Goal: Task Accomplishment & Management: Manage account settings

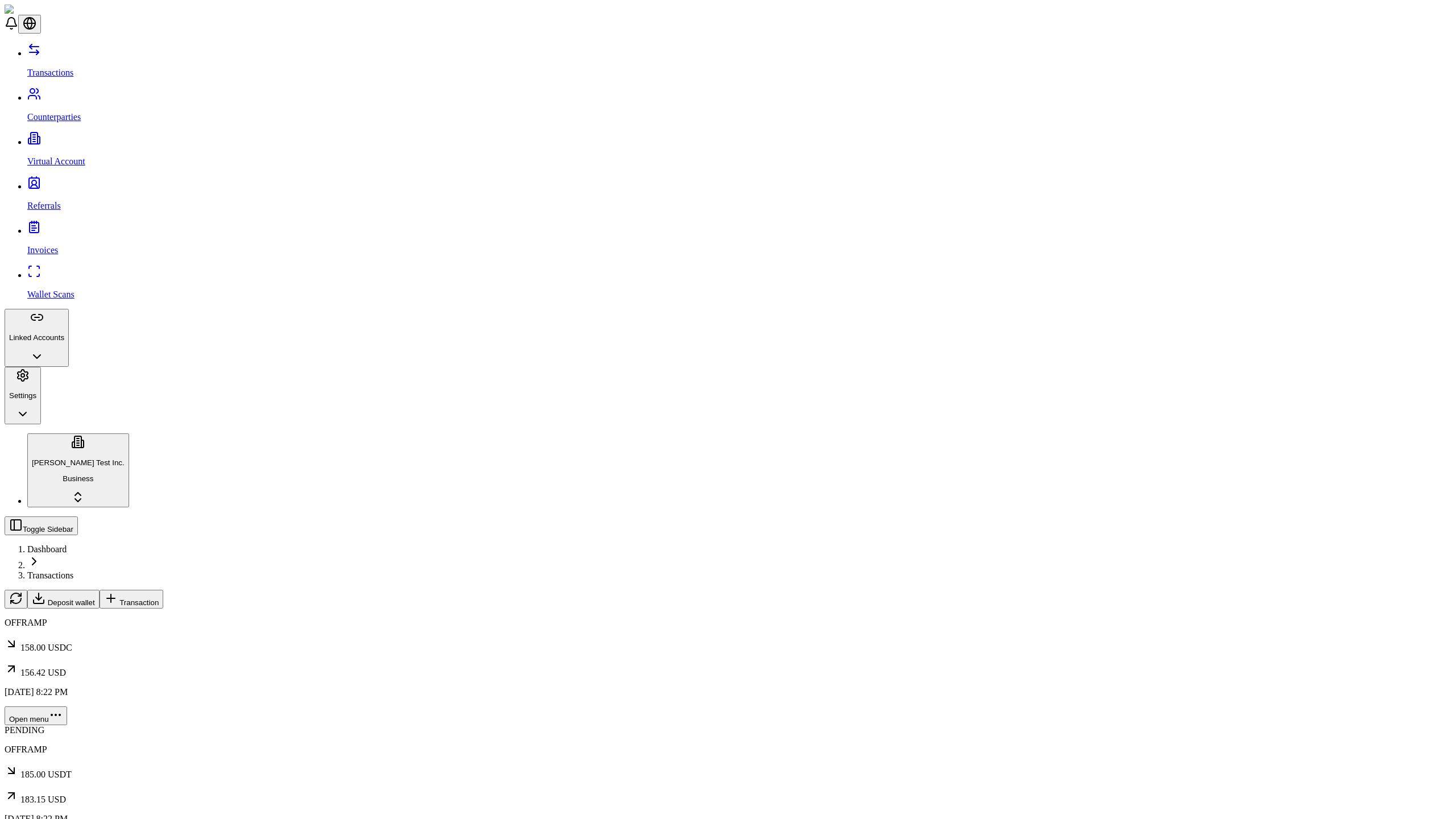
click at [159, 599] on span "Transaction" at bounding box center [139, 602] width 39 height 8
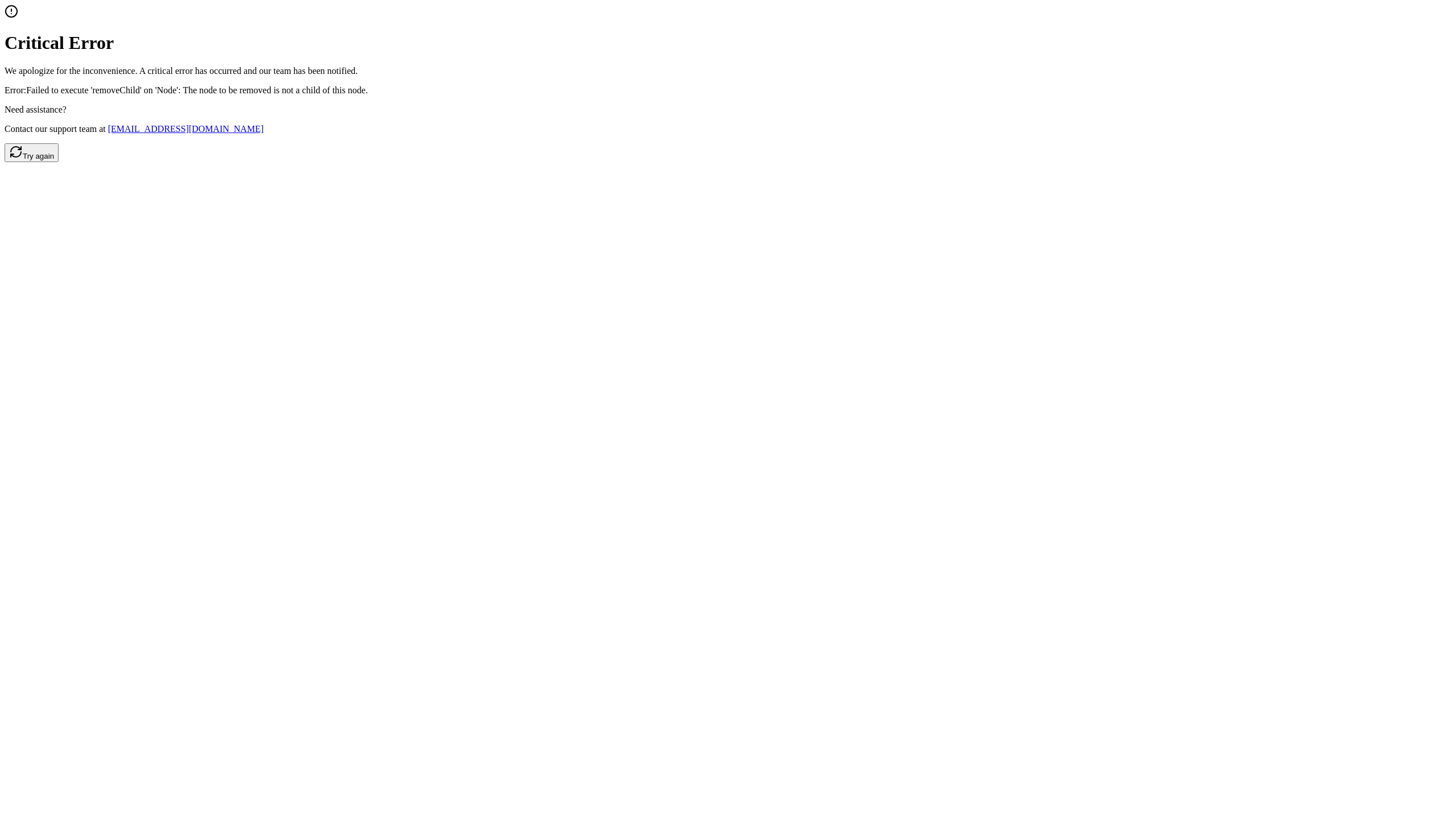
click at [59, 162] on button "Try again" at bounding box center [32, 152] width 54 height 19
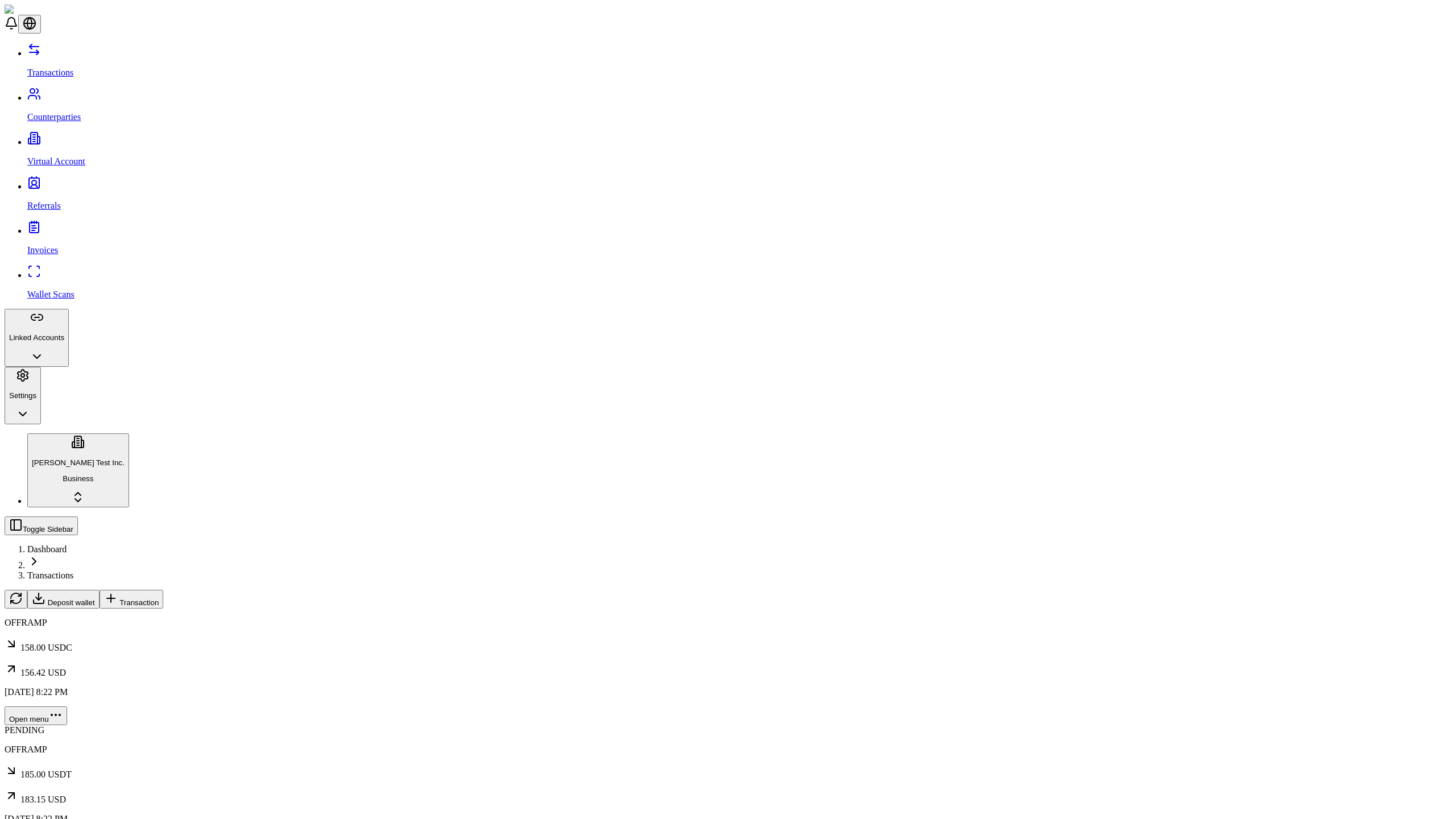
click at [159, 599] on span "Transaction" at bounding box center [139, 602] width 39 height 8
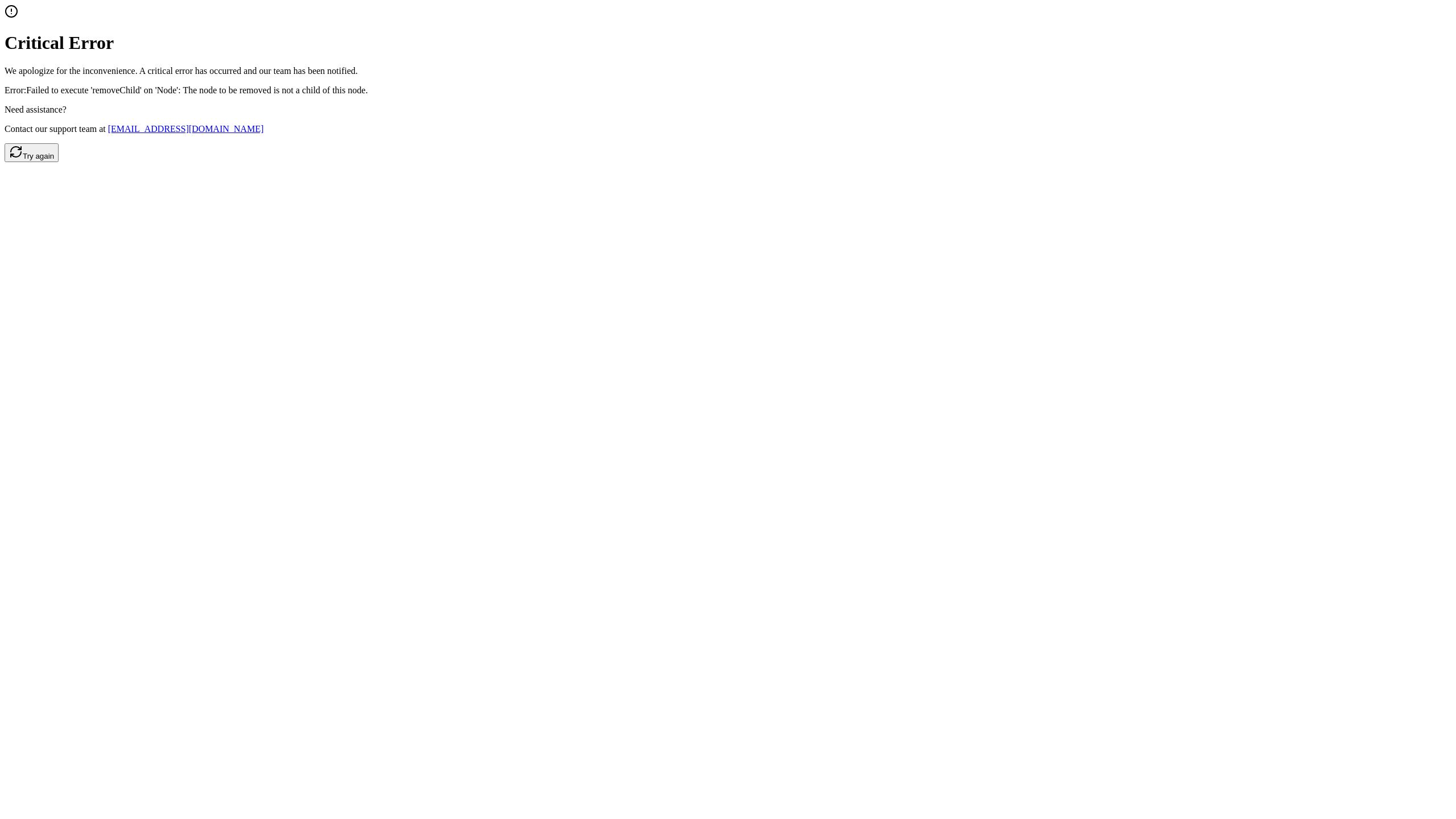
click at [59, 162] on button "Try again" at bounding box center [32, 152] width 54 height 19
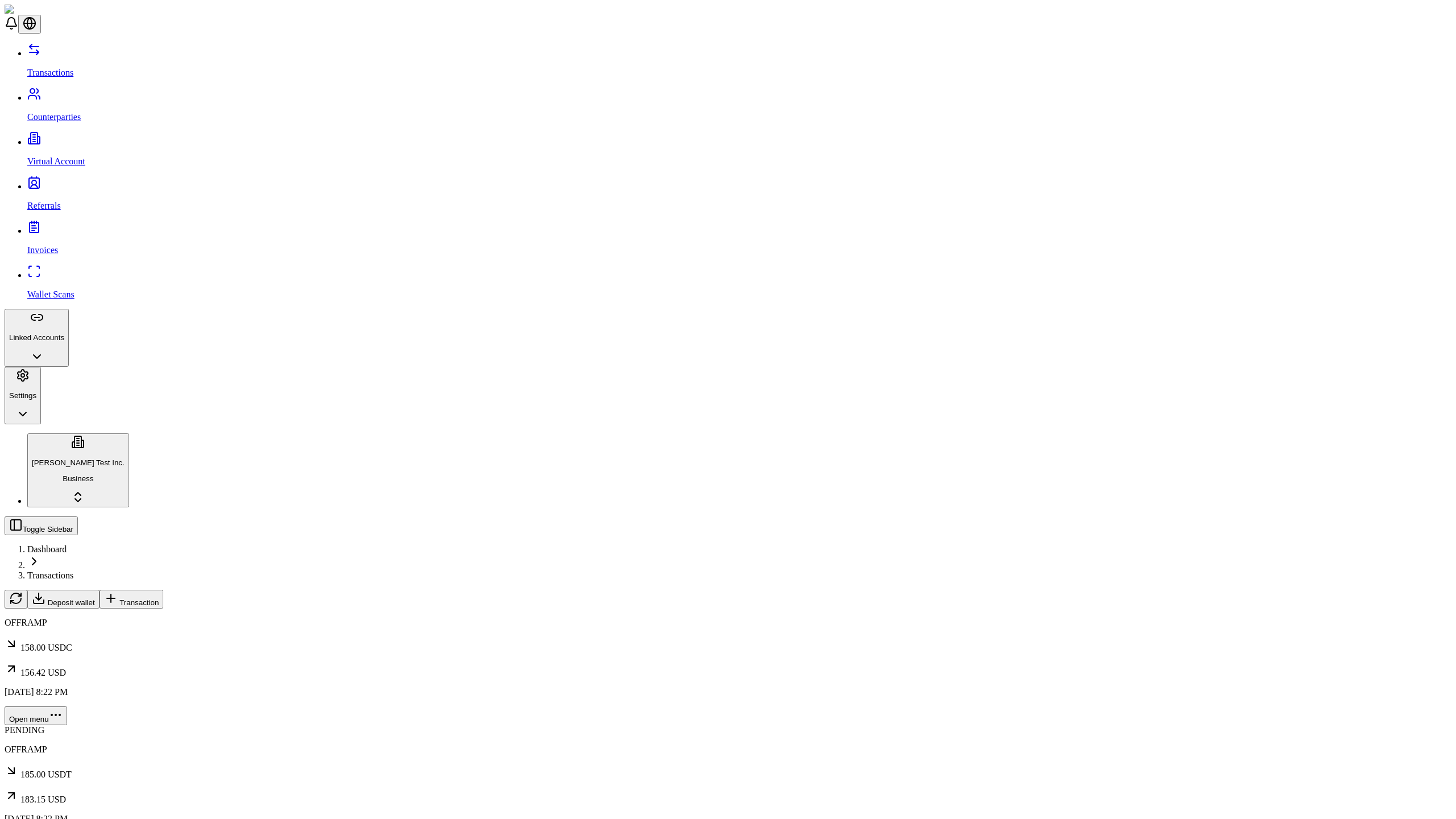
click at [159, 599] on span "Transaction" at bounding box center [139, 602] width 39 height 8
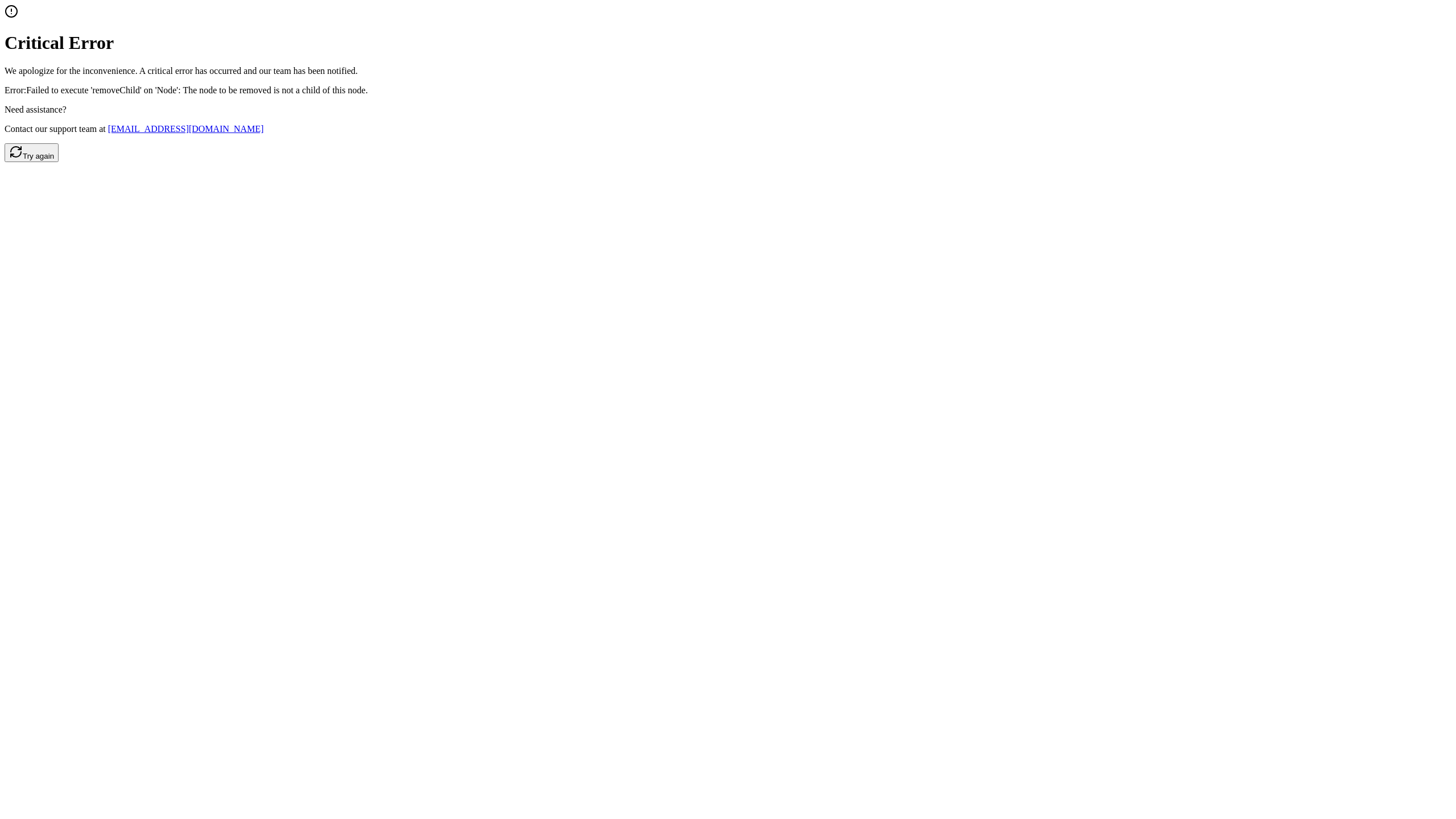
click at [59, 162] on button "Try again" at bounding box center [32, 152] width 54 height 19
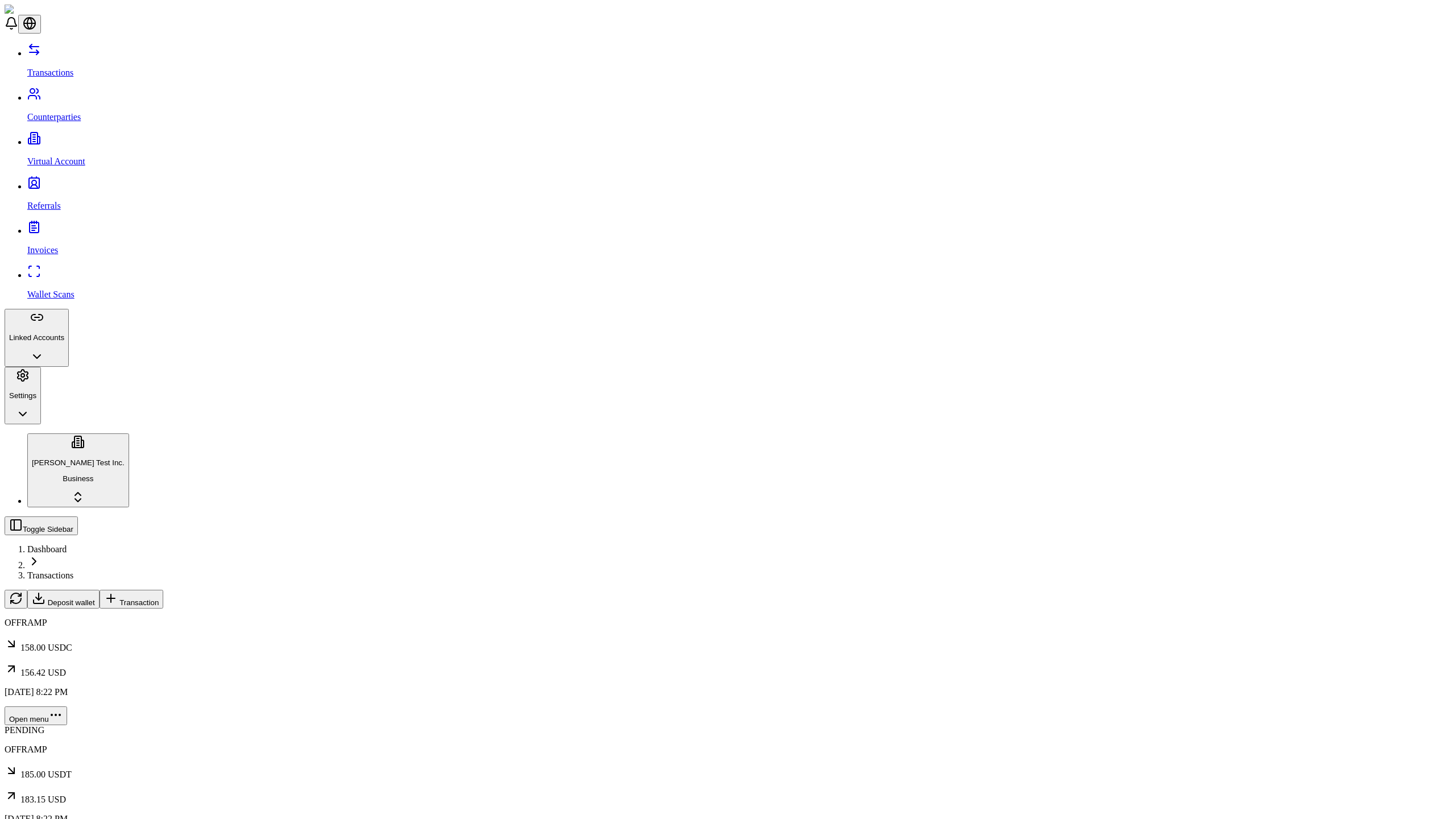
click at [159, 599] on span "Transaction" at bounding box center [139, 602] width 39 height 8
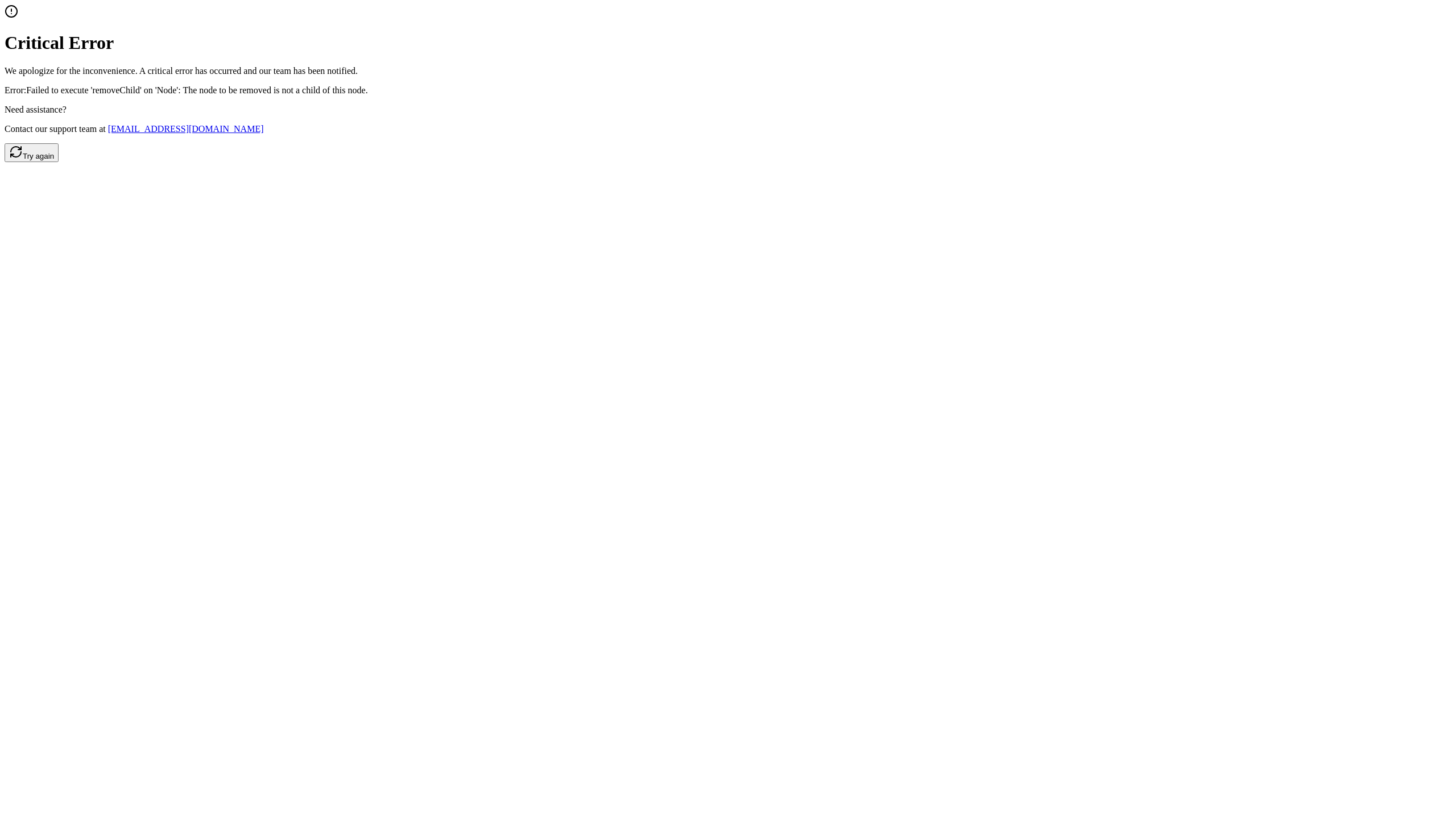
click at [59, 162] on button "Try again" at bounding box center [32, 152] width 54 height 19
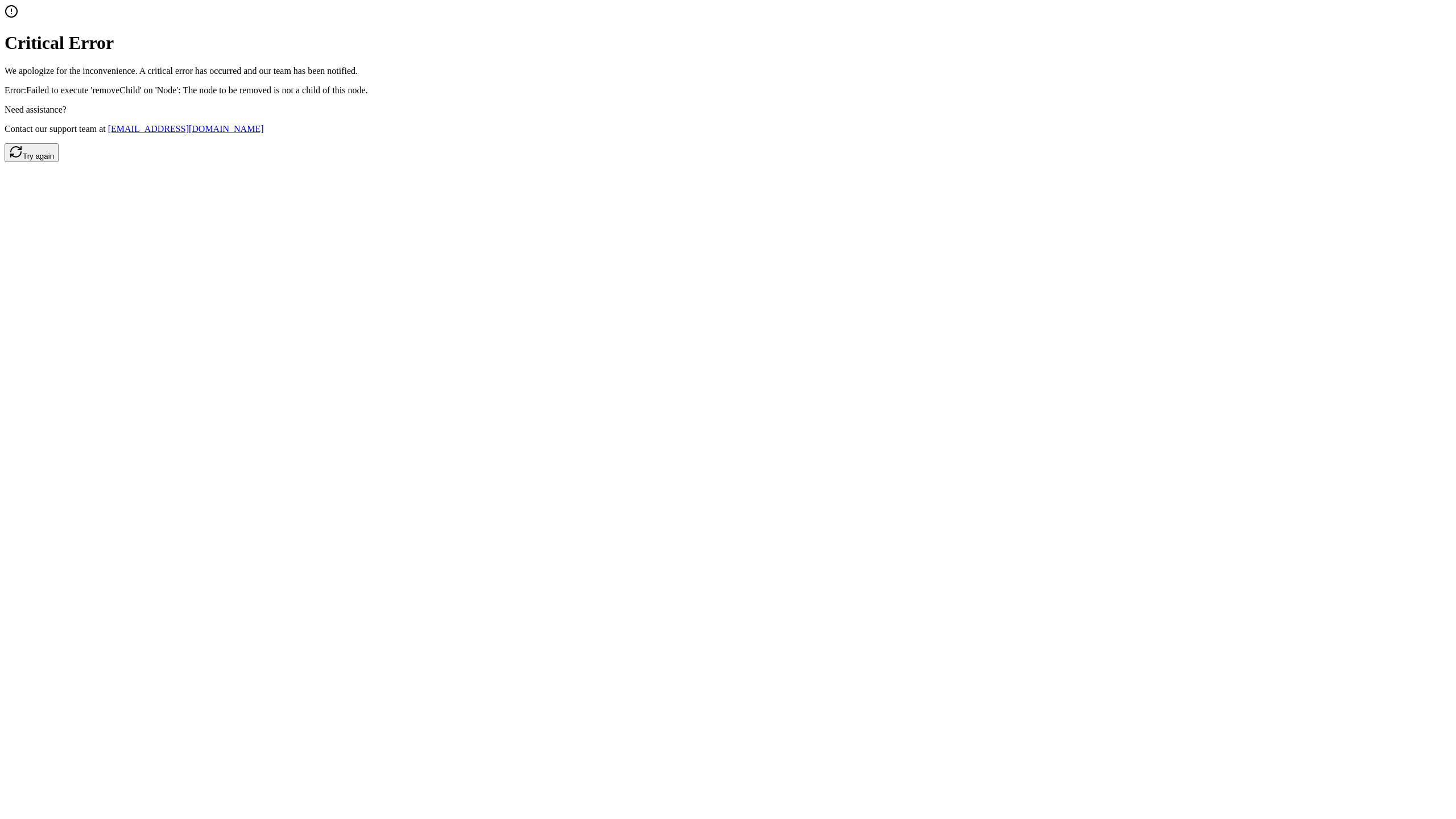
click at [59, 162] on button "Try again" at bounding box center [32, 152] width 54 height 19
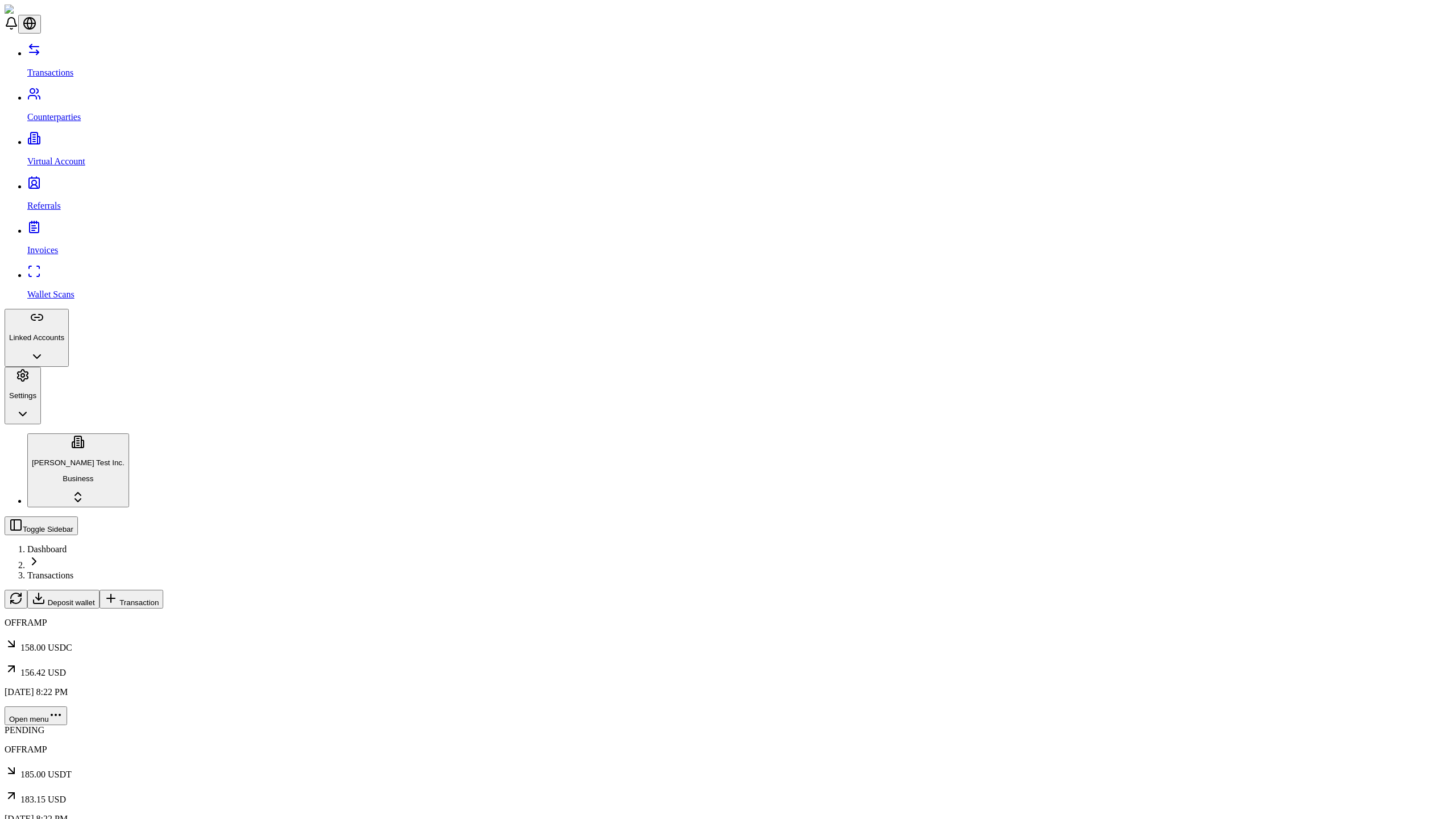
click at [159, 599] on span "Transaction" at bounding box center [139, 602] width 39 height 8
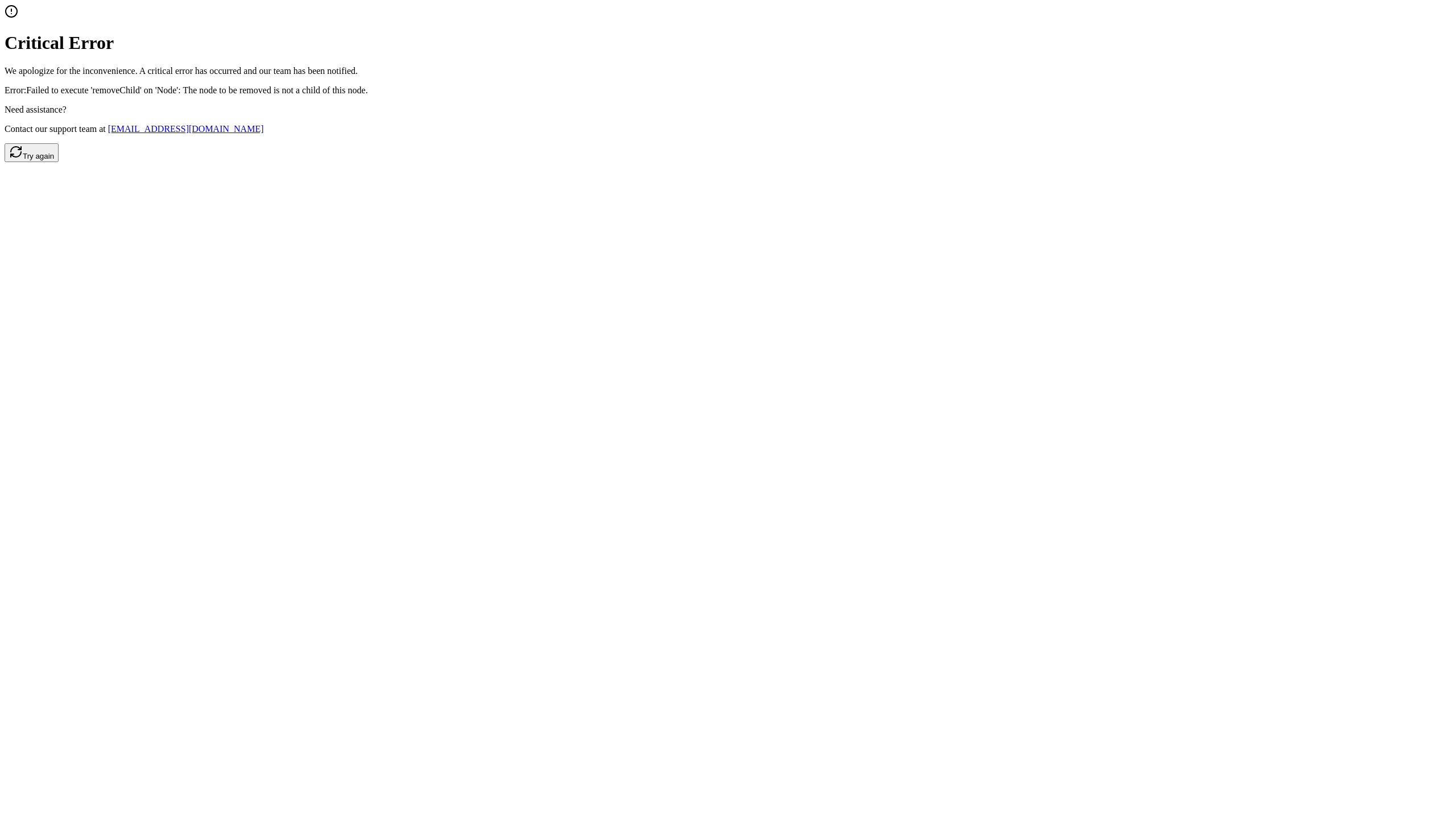
click at [59, 162] on button "Try again" at bounding box center [32, 152] width 54 height 19
